Goal: Transaction & Acquisition: Purchase product/service

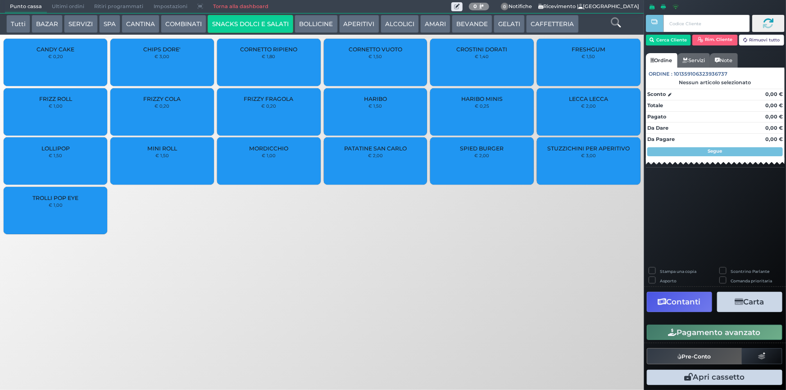
click at [77, 18] on button "SERVIZI" at bounding box center [80, 24] width 33 height 18
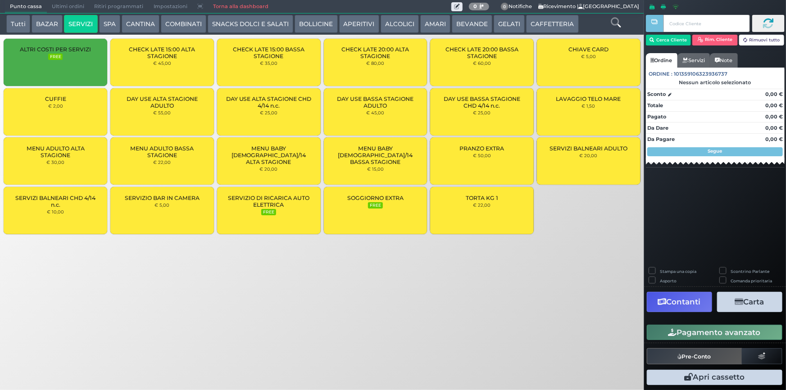
click at [106, 22] on button "SPA" at bounding box center [109, 24] width 21 height 18
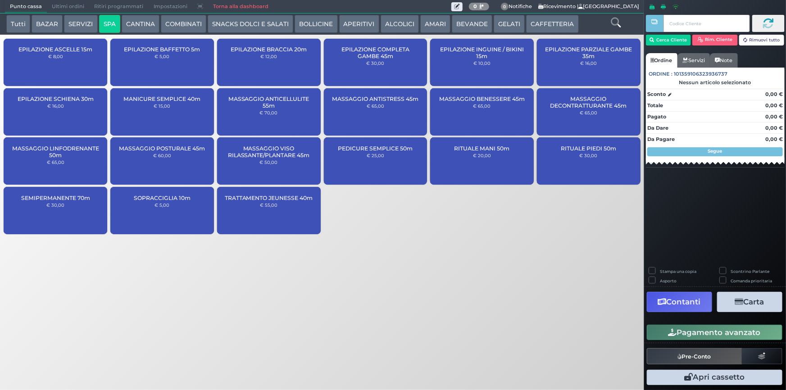
click at [354, 106] on div "MASSAGGIO ANTISTRESS 45m € 65,00" at bounding box center [376, 111] width 104 height 47
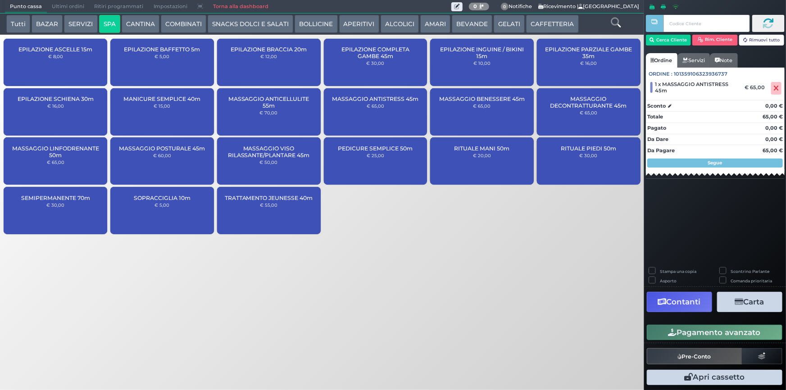
click at [177, 215] on div "SOPRACCIGLIA 10m € 5,00" at bounding box center [162, 210] width 104 height 47
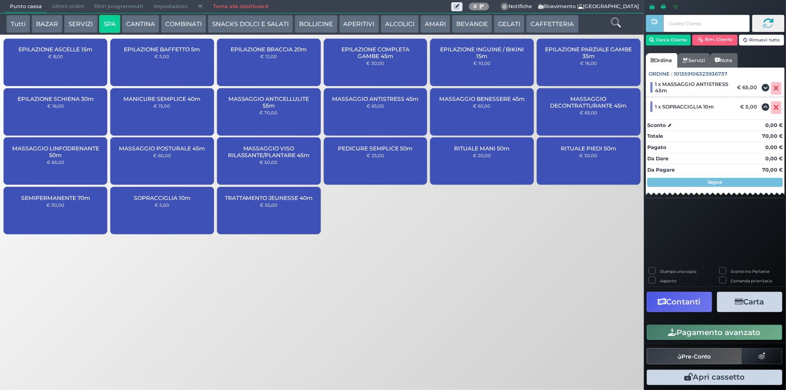
click at [660, 269] on label "Stampa una copia" at bounding box center [678, 271] width 36 height 6
checkbox input "true"
drag, startPoint x: 697, startPoint y: 307, endPoint x: 702, endPoint y: 303, distance: 6.4
click at [698, 306] on button "Contanti" at bounding box center [679, 302] width 65 height 20
